Goal: Task Accomplishment & Management: Use online tool/utility

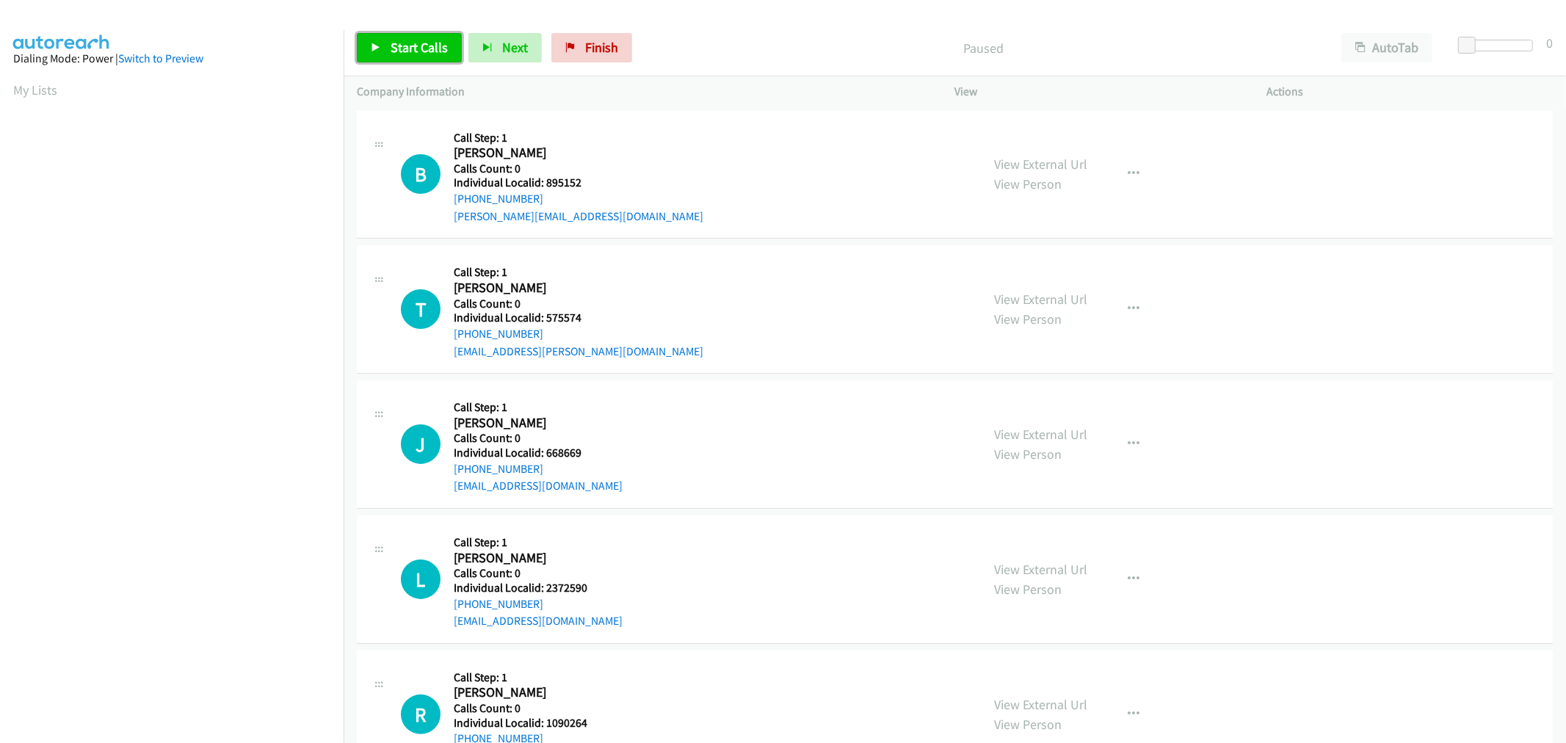
click at [412, 46] on span "Start Calls" at bounding box center [419, 47] width 57 height 17
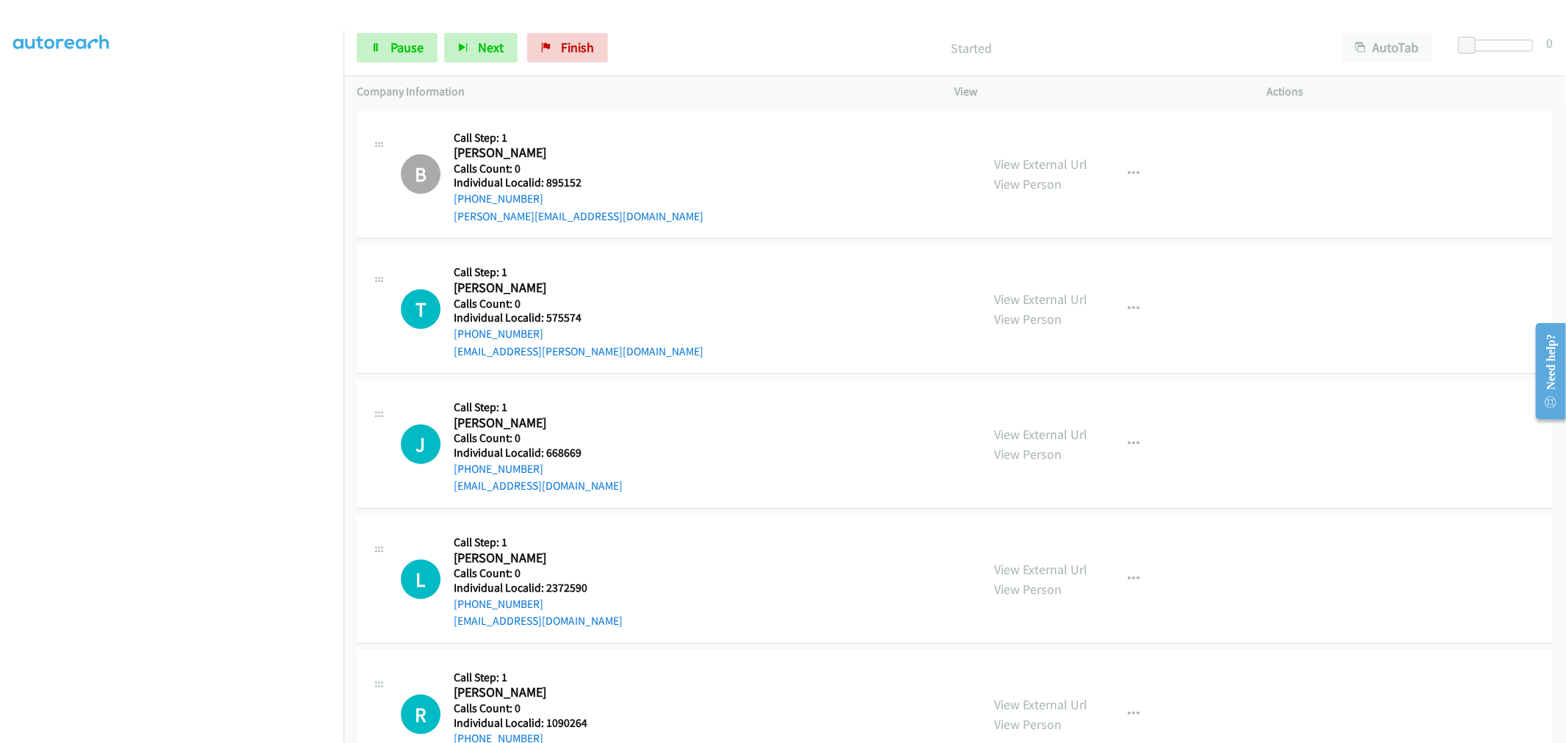
scroll to position [81, 0]
click at [407, 53] on span "Pause" at bounding box center [407, 47] width 33 height 17
click at [407, 53] on span "Start Calls" at bounding box center [419, 47] width 57 height 17
click at [382, 40] on link "Pause" at bounding box center [397, 47] width 81 height 29
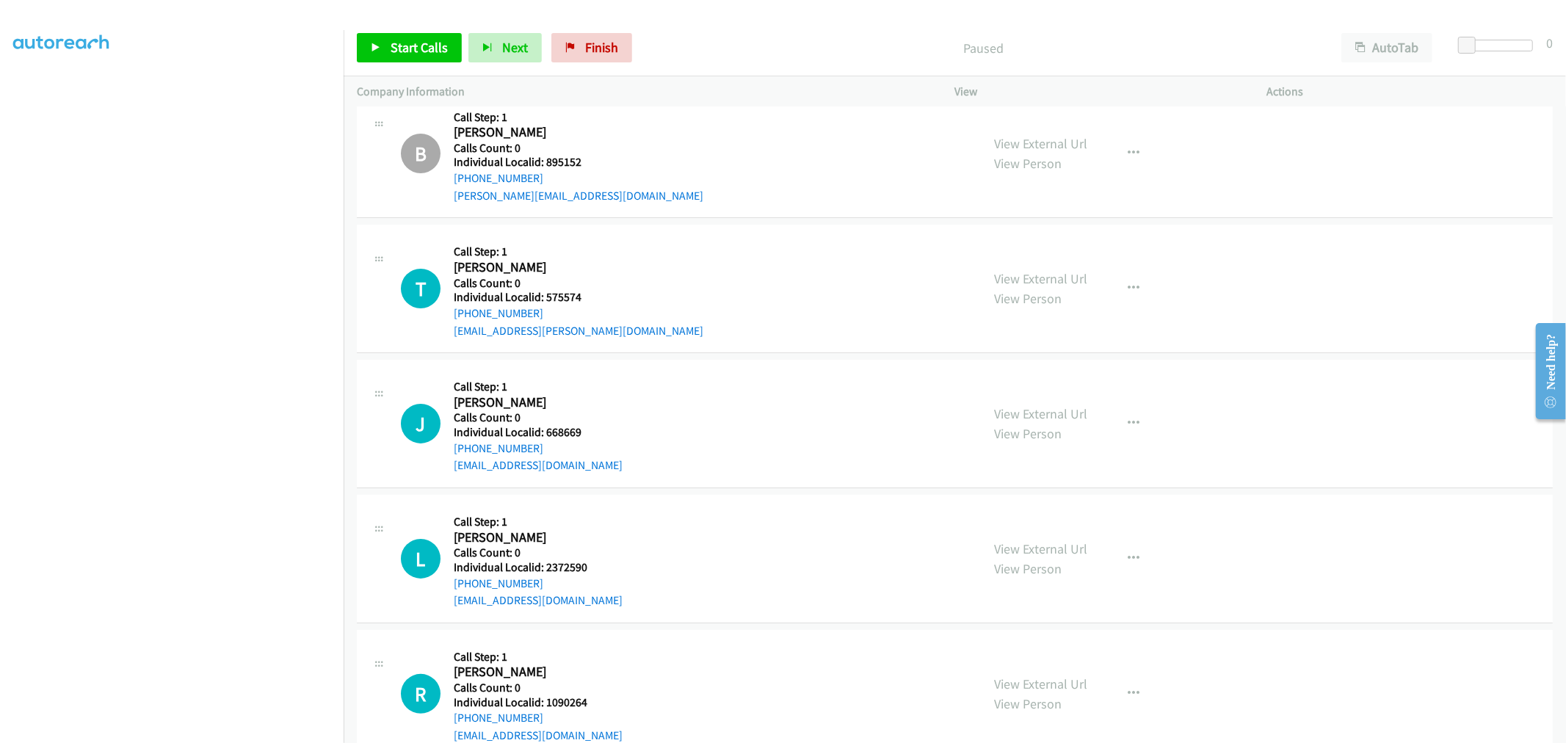
scroll to position [0, 0]
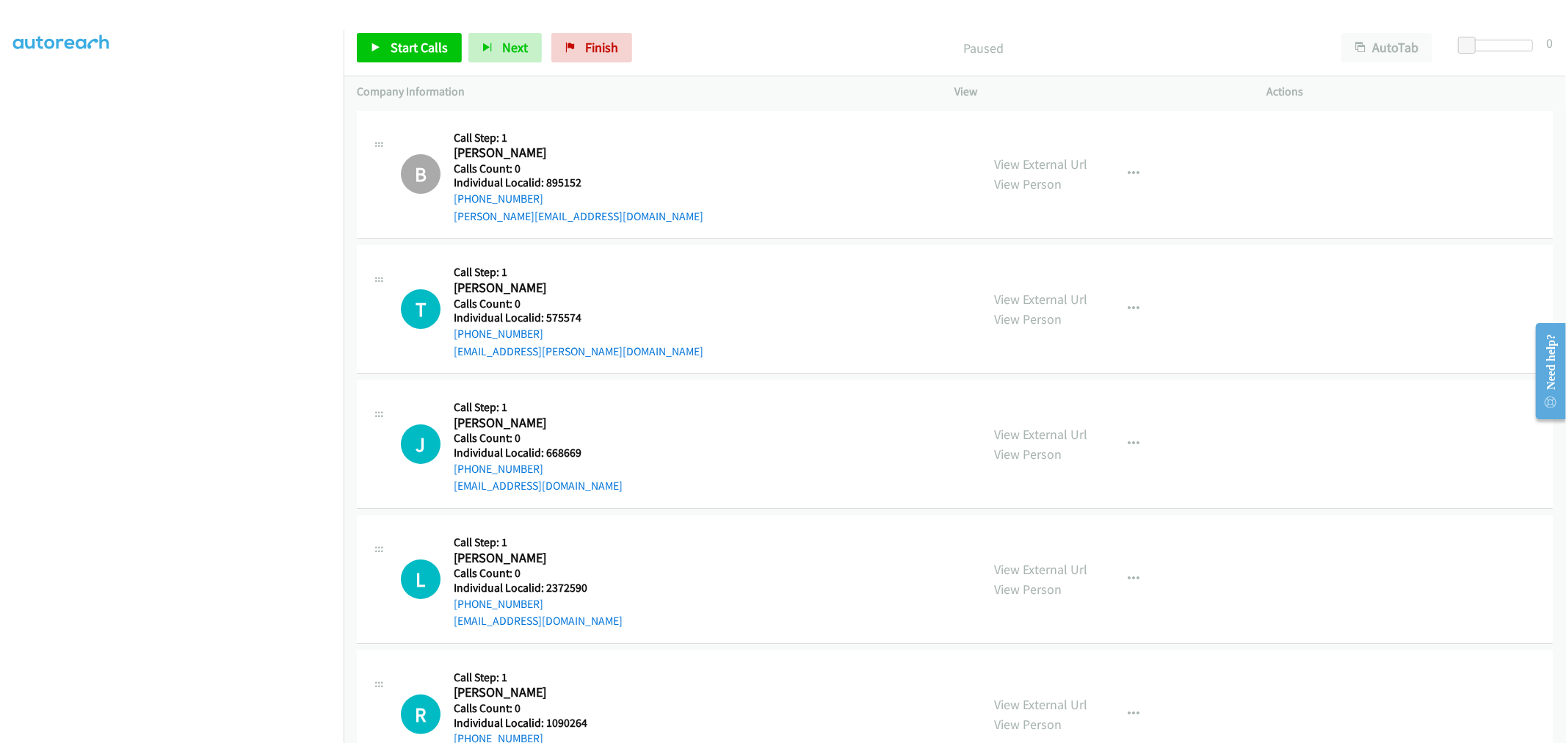
click at [797, 495] on div "J Callback Scheduled Call Step: 1 Joseph Roetteis America/New_York Calls Count:…" at bounding box center [955, 444] width 1196 height 128
click at [37, 90] on link "My Lists" at bounding box center [35, 89] width 44 height 17
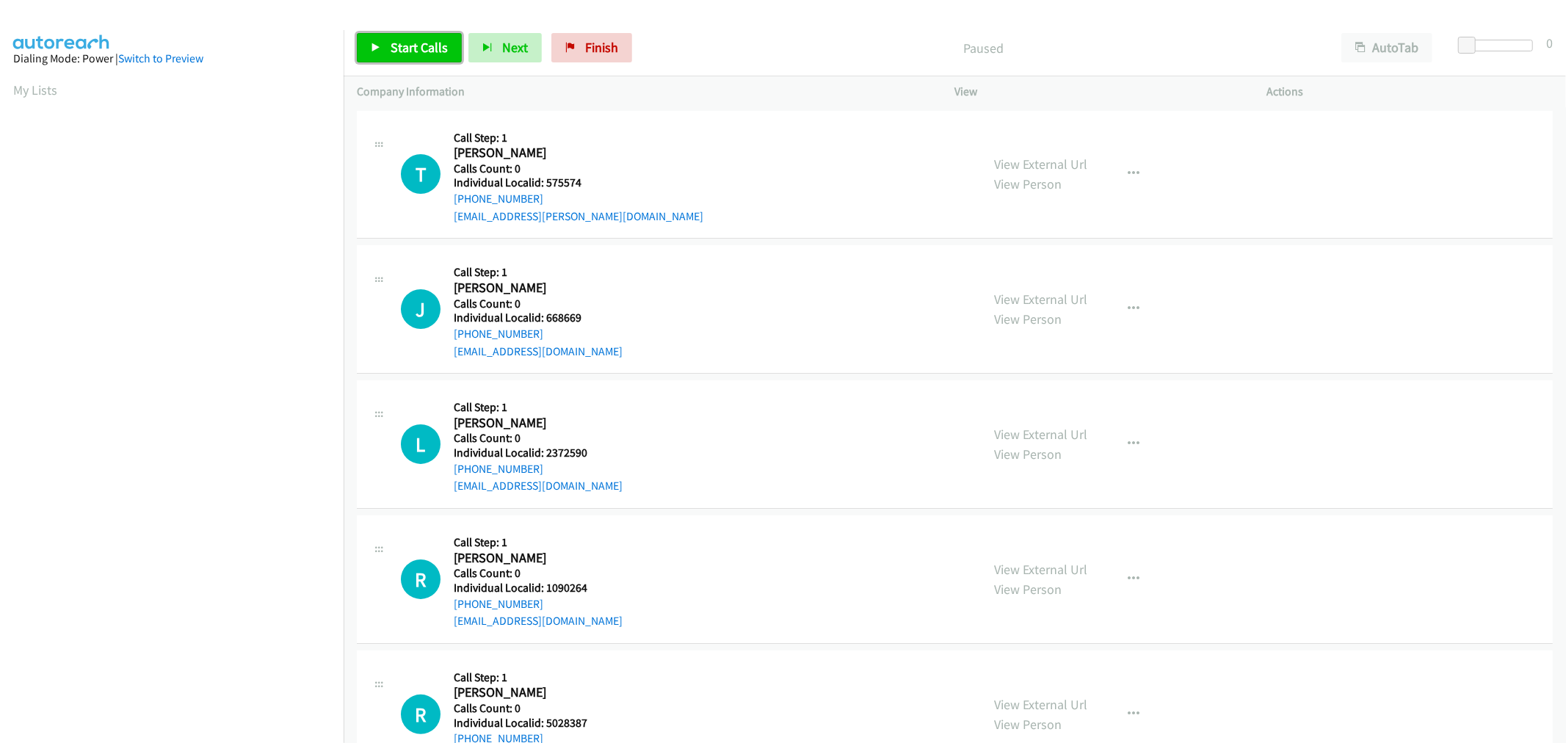
click at [433, 47] on span "Start Calls" at bounding box center [419, 47] width 57 height 17
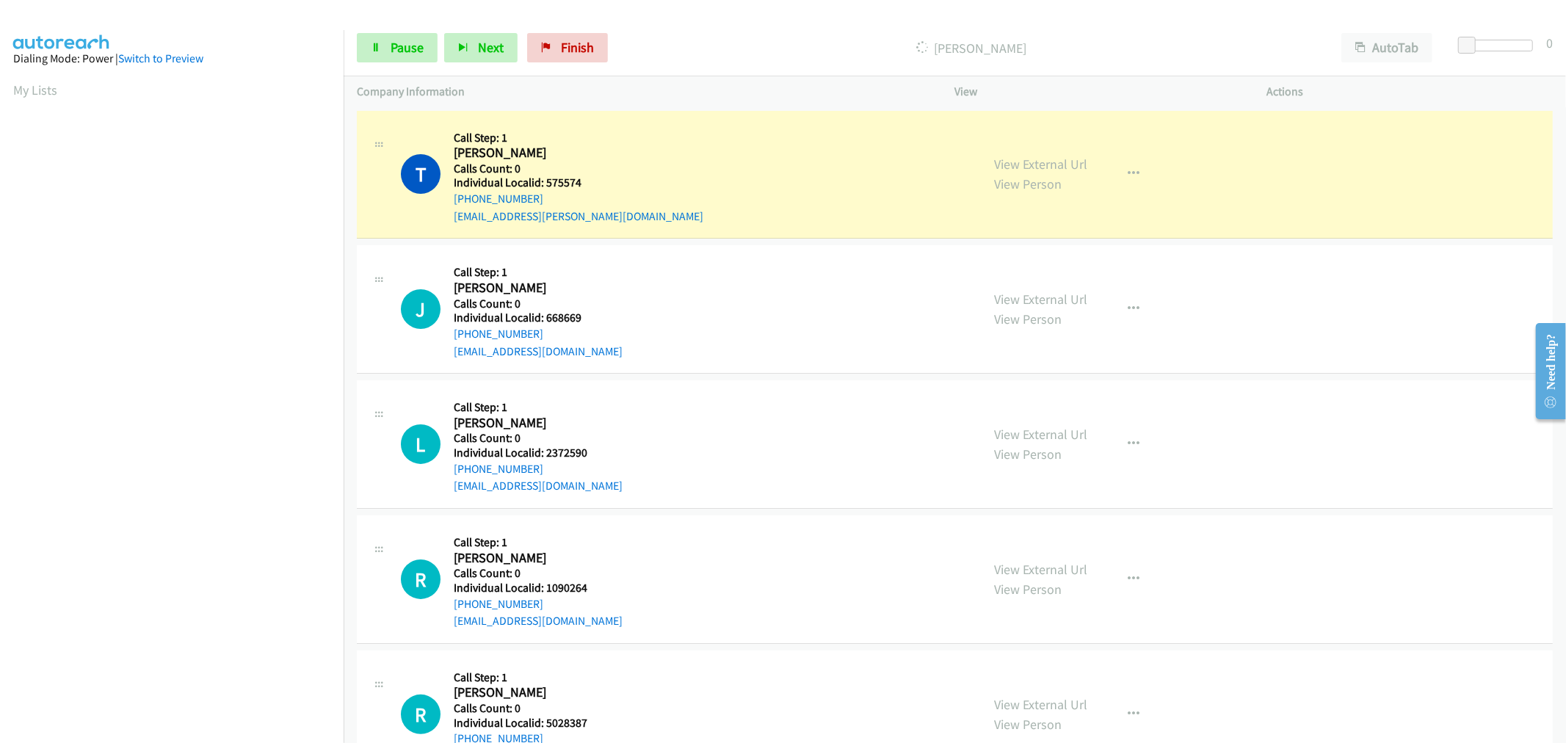
scroll to position [81, 0]
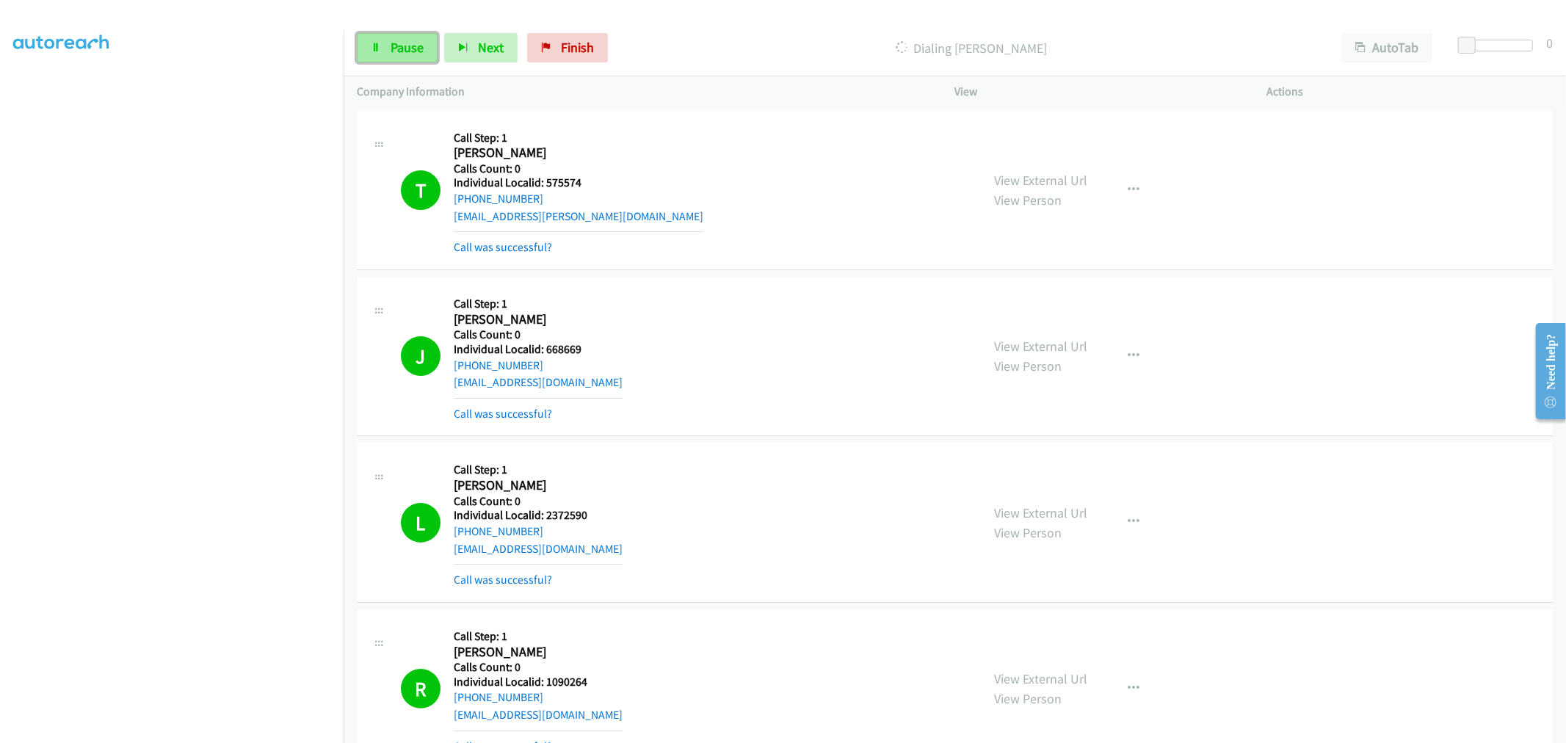
click at [410, 40] on span "Pause" at bounding box center [407, 47] width 33 height 17
